Goal: Task Accomplishment & Management: Manage account settings

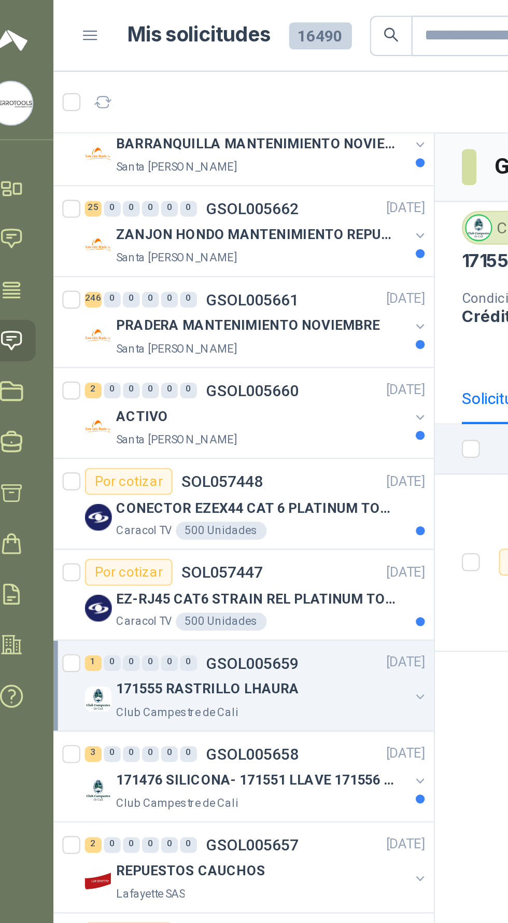
scroll to position [18, 0]
click at [166, 197] on div "ACTIVO" at bounding box center [135, 193] width 134 height 12
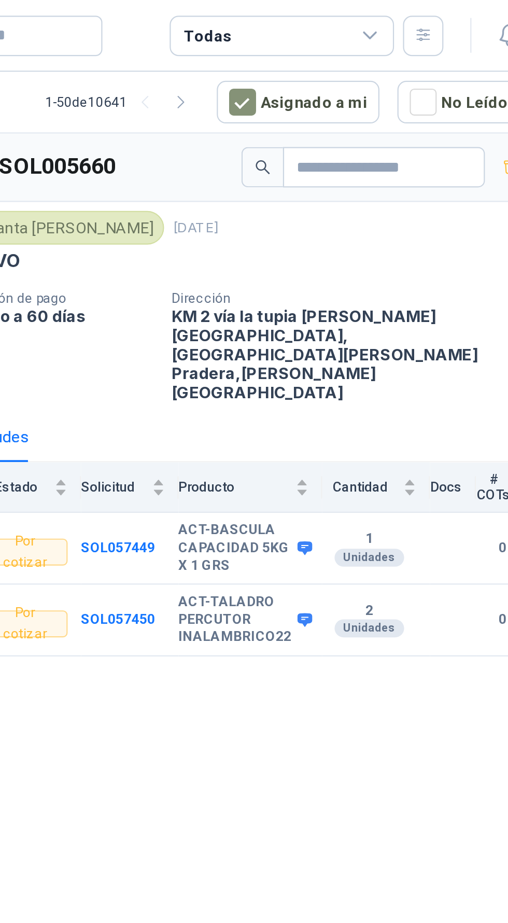
click at [390, 241] on div "ACT-BASCULA CAPACIDAD 5KG X 1 GRS" at bounding box center [363, 253] width 60 height 24
click at [393, 237] on td "ACT-BASCULA CAPACIDAD 5KG X 1 GRS" at bounding box center [366, 253] width 66 height 33
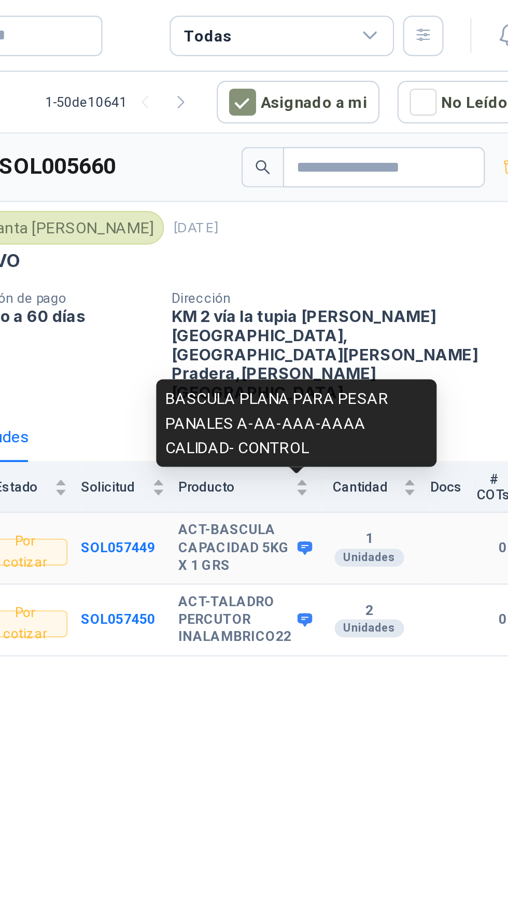
click at [390, 250] on icon at bounding box center [391, 253] width 7 height 6
click at [377, 312] on div "GSOL005660 [GEOGRAPHIC_DATA][PERSON_NAME] [DATE] ACTIVO Condición de pago Crédi…" at bounding box center [362, 494] width 292 height 865
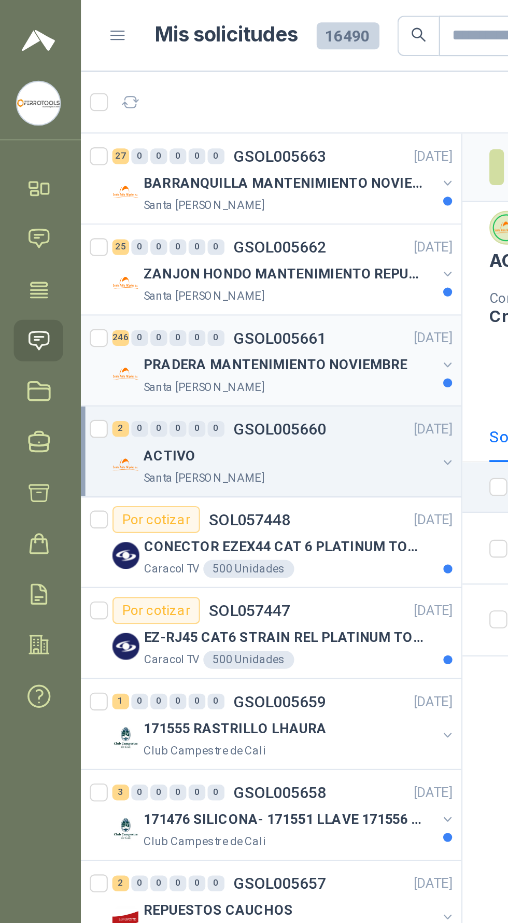
click at [178, 168] on p "PRADERA MANTENIMIENTO NOVIEMBRE" at bounding box center [129, 169] width 122 height 10
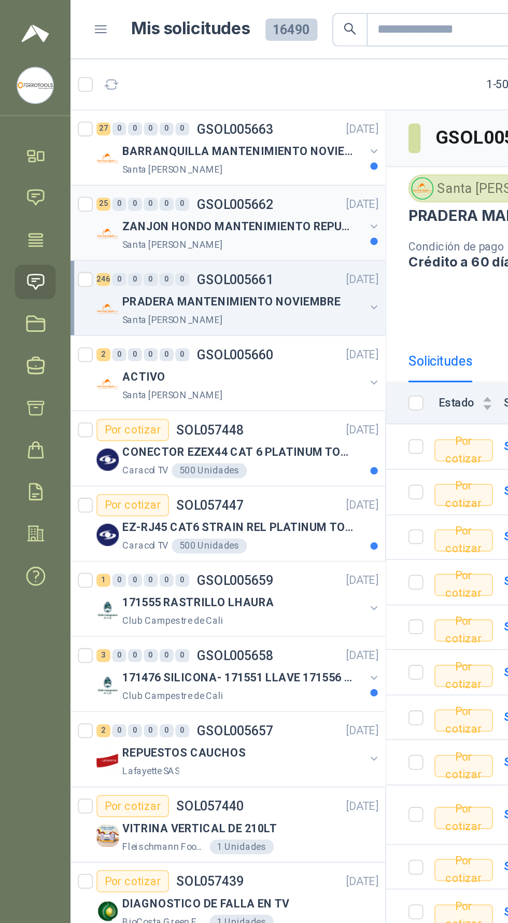
click at [125, 128] on p "ZANJON HONDO MANTENIMIENTO REPUESTOS" at bounding box center [132, 127] width 129 height 10
